Goal: Transaction & Acquisition: Subscribe to service/newsletter

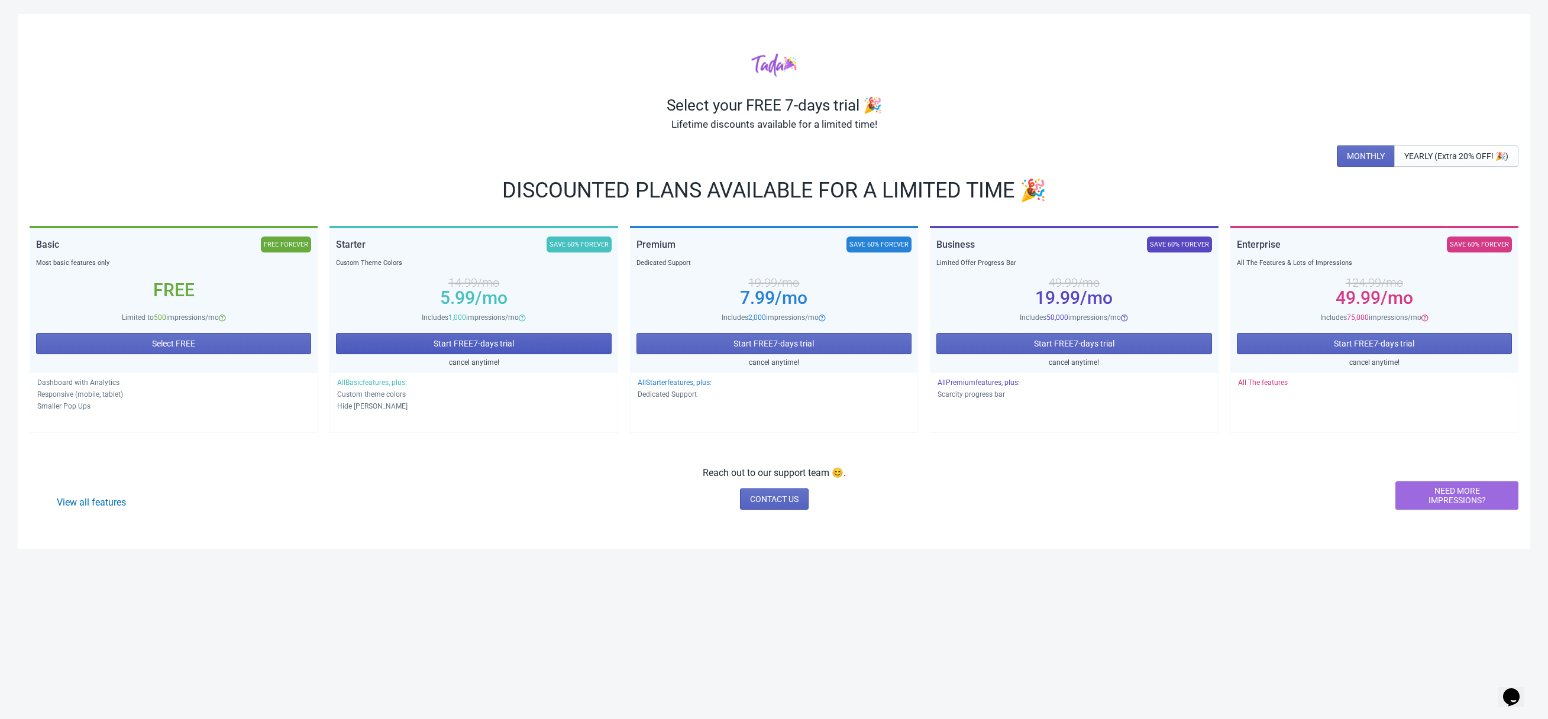
click at [453, 340] on span "Start FREE 7 -days trial" at bounding box center [474, 343] width 80 height 9
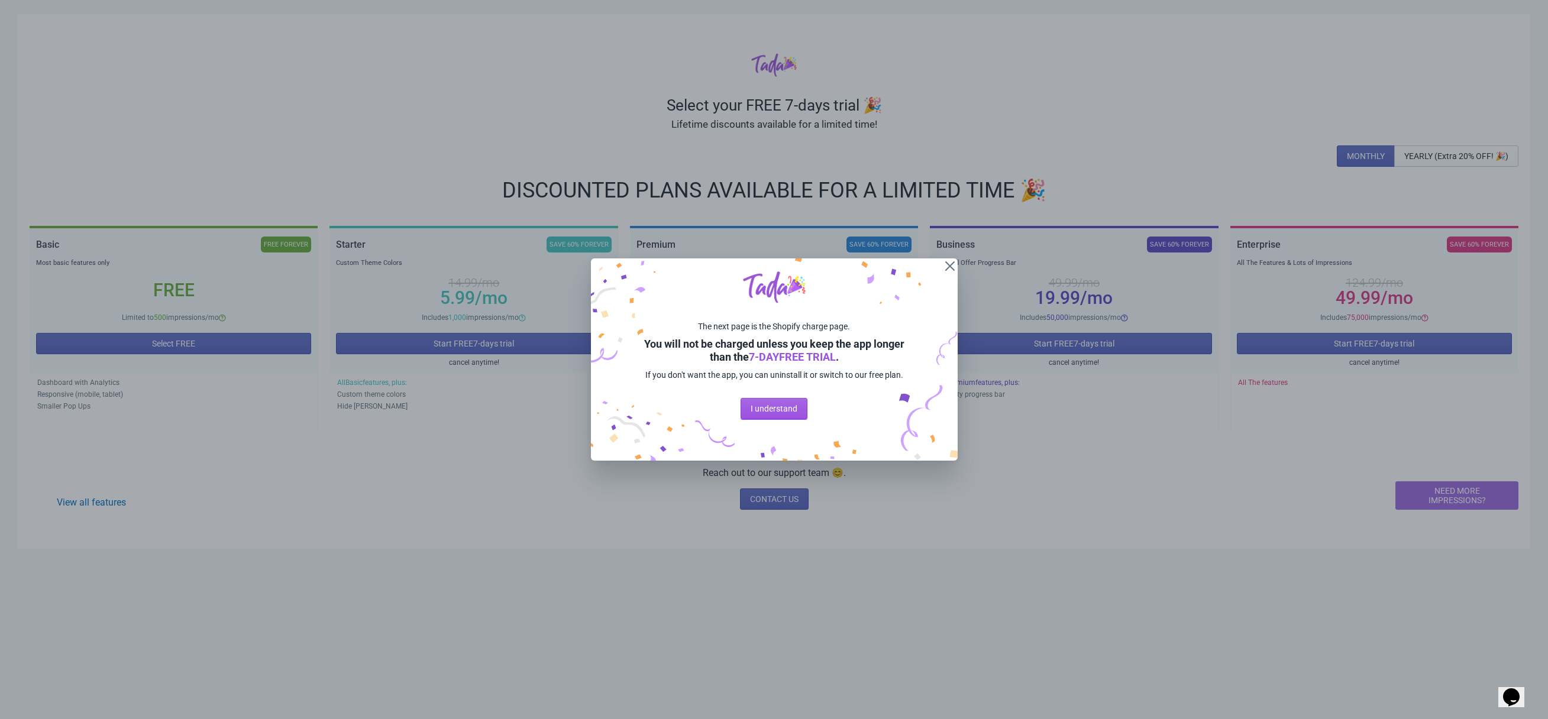
click at [775, 419] on button "I understand" at bounding box center [774, 408] width 67 height 21
